Goal: Task Accomplishment & Management: Use online tool/utility

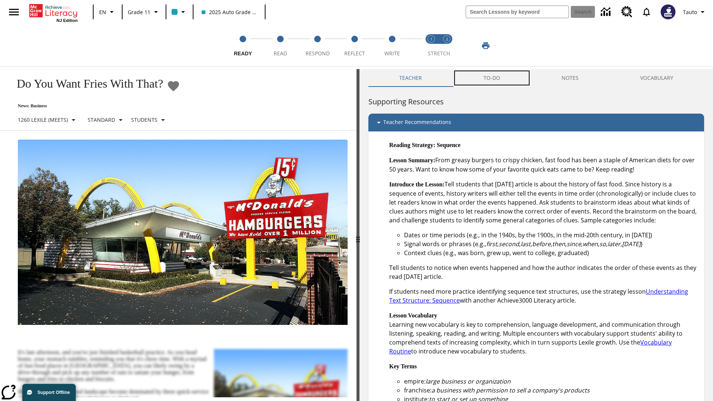
click at [492, 78] on button "TO-DO" at bounding box center [492, 78] width 78 height 18
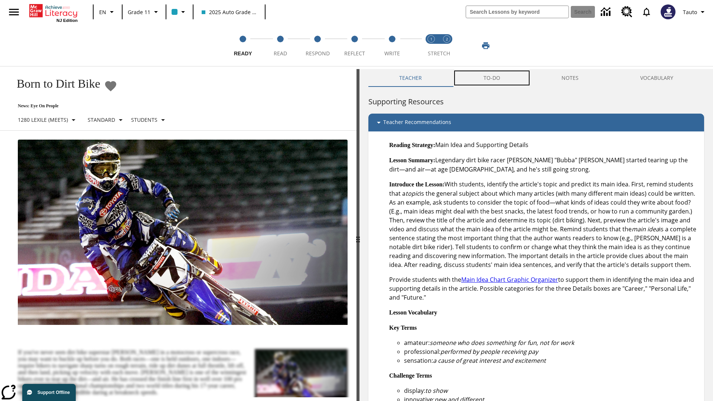
click at [492, 78] on button "TO-DO" at bounding box center [492, 78] width 78 height 18
